Goal: Information Seeking & Learning: Learn about a topic

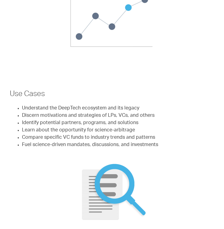
scroll to position [301, 0]
click at [98, 127] on li "Learn about the opportunity for science-arbitrage" at bounding box center [118, 130] width 193 height 7
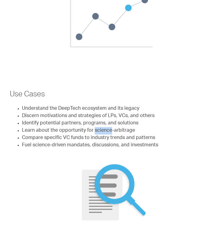
click at [98, 127] on li "Learn about the opportunity for science-arbitrage" at bounding box center [118, 130] width 193 height 7
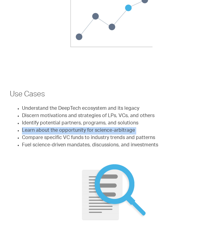
click at [98, 127] on li "Learn about the opportunity for science-arbitrage" at bounding box center [118, 130] width 193 height 7
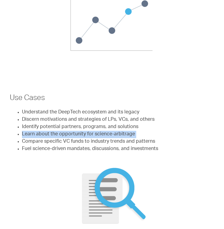
scroll to position [299, 0]
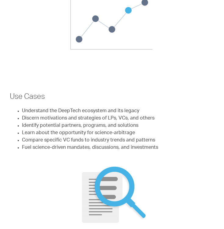
click at [98, 122] on li "Identify potential partners, programs, and solutions" at bounding box center [118, 125] width 193 height 7
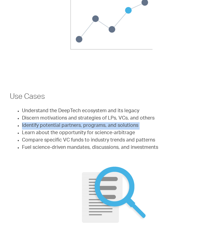
click at [98, 122] on li "Identify potential partners, programs, and solutions" at bounding box center [118, 125] width 193 height 7
click at [99, 122] on li "Identify potential partners, programs, and solutions" at bounding box center [118, 125] width 193 height 7
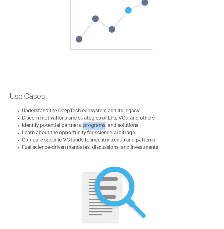
click at [99, 122] on li "Identify potential partners, programs, and solutions" at bounding box center [118, 125] width 193 height 7
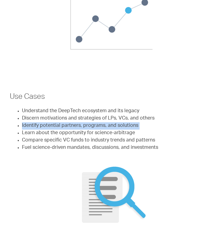
click at [99, 122] on li "Identify potential partners, programs, and solutions" at bounding box center [118, 125] width 193 height 7
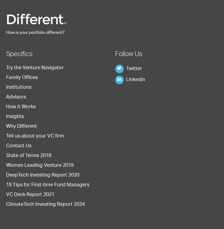
scroll to position [829, 0]
